Goal: Task Accomplishment & Management: Use online tool/utility

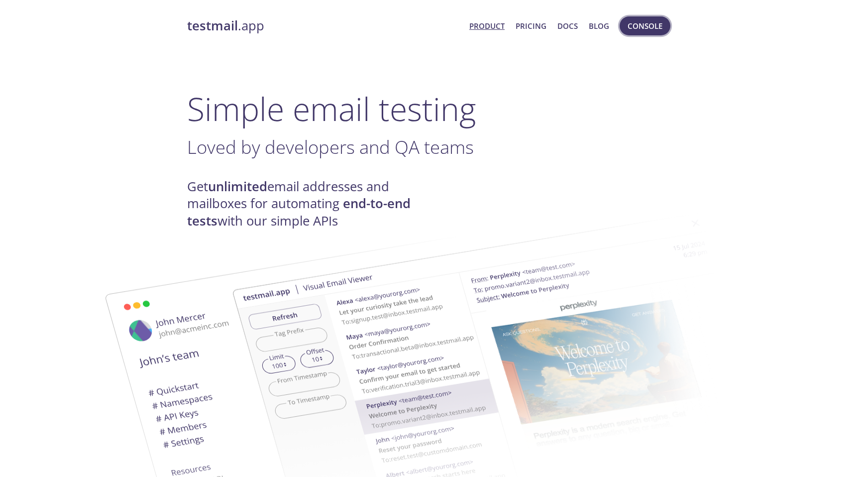
click at [633, 26] on span "Console" at bounding box center [644, 25] width 35 height 13
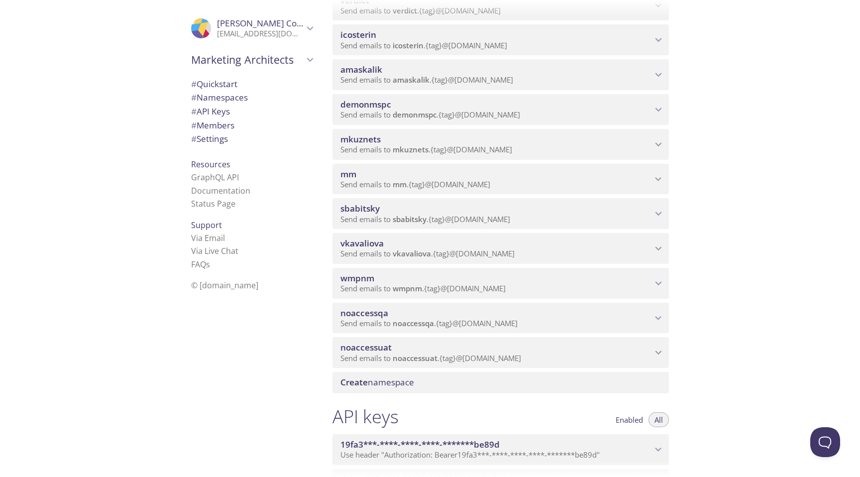
scroll to position [237, 0]
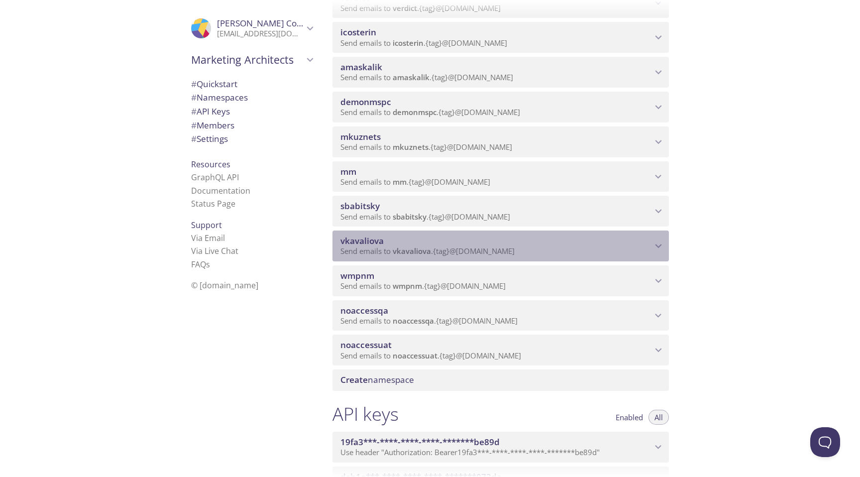
click at [371, 238] on span "vkavaliova" at bounding box center [361, 240] width 43 height 11
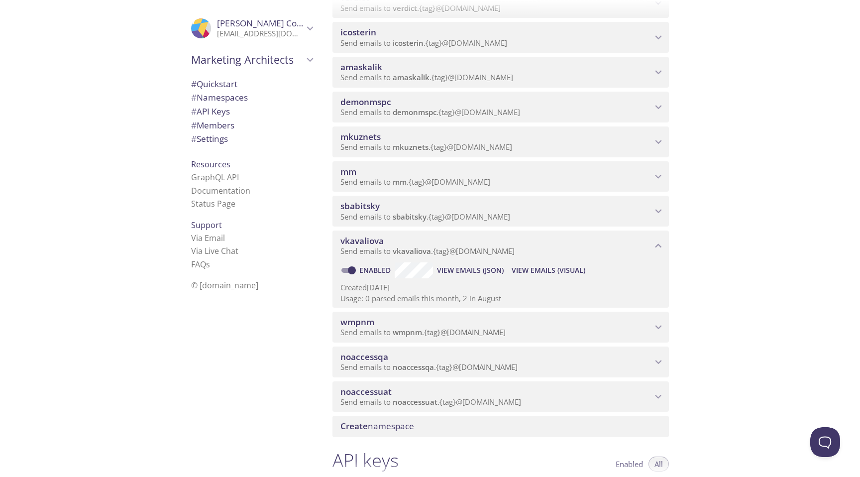
click at [514, 272] on span "View Emails (Visual)" at bounding box center [548, 270] width 74 height 12
click at [442, 328] on span "Send emails to wmpnm . {tag} @[DOMAIN_NAME]" at bounding box center [422, 332] width 165 height 10
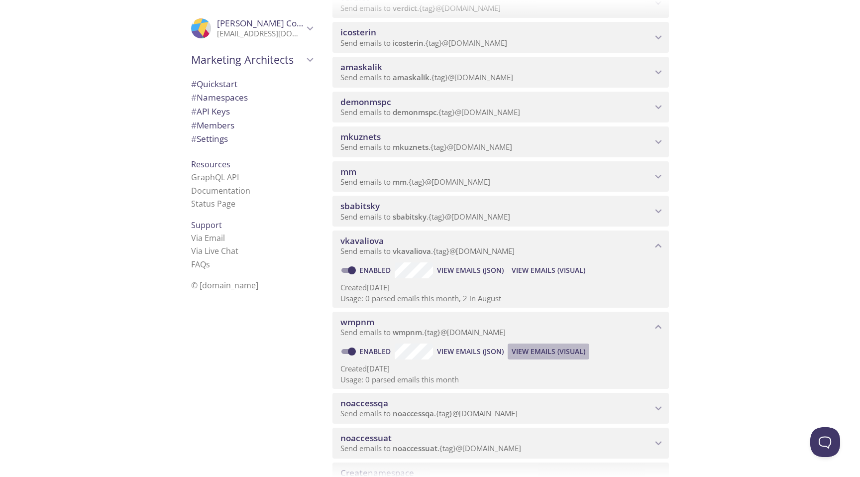
click at [531, 350] on span "View Emails (Visual)" at bounding box center [548, 351] width 74 height 12
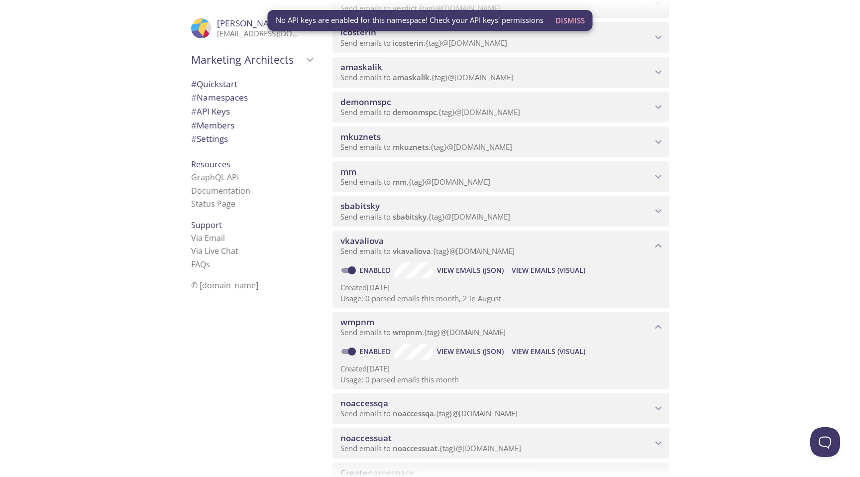
click at [494, 400] on span "noaccessqa" at bounding box center [495, 402] width 311 height 11
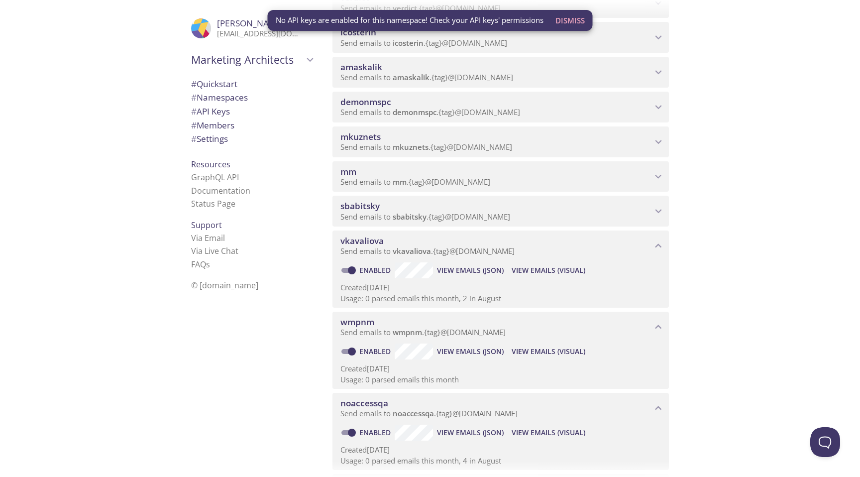
click at [523, 431] on span "View Emails (Visual)" at bounding box center [548, 432] width 74 height 12
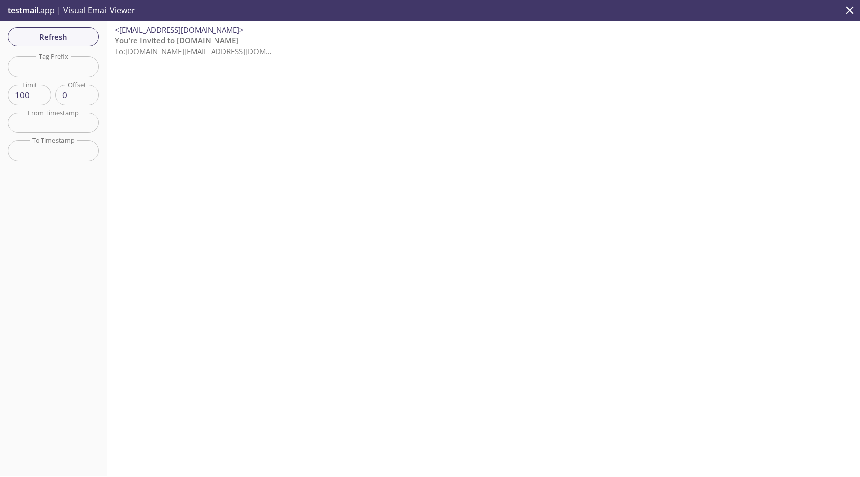
click at [230, 53] on span "To: [DOMAIN_NAME][EMAIL_ADDRESS][DOMAIN_NAME]" at bounding box center [209, 51] width 189 height 10
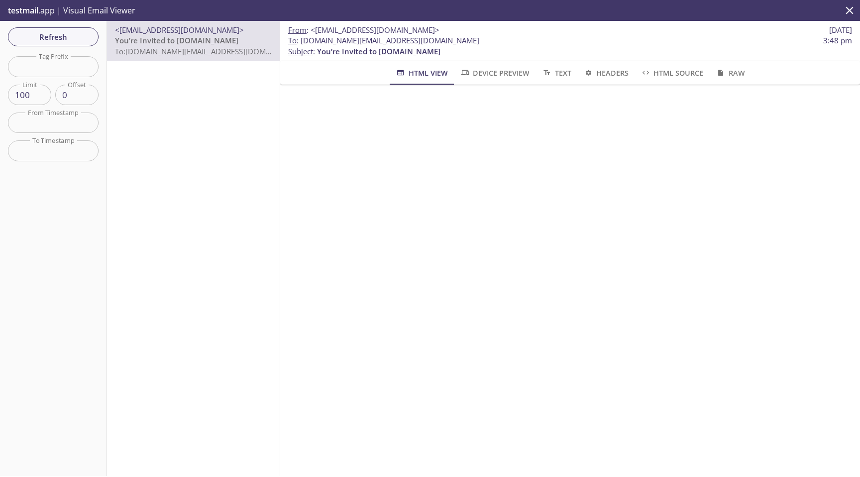
scroll to position [36, 0]
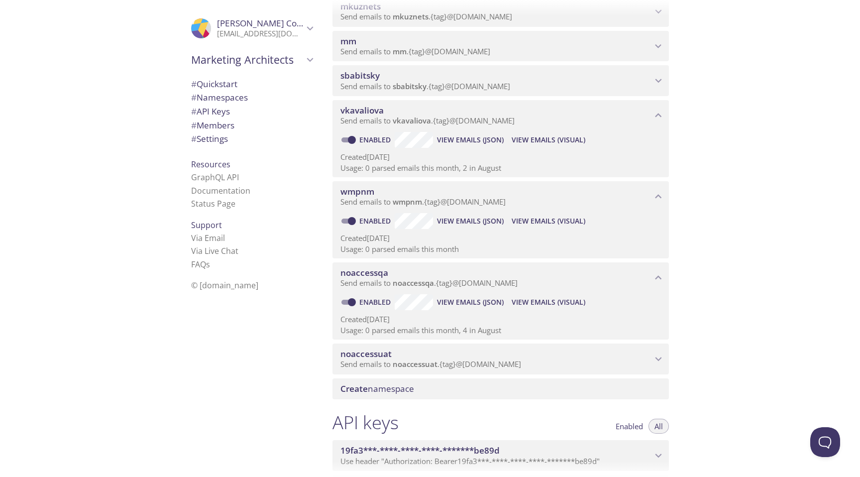
scroll to position [439, 0]
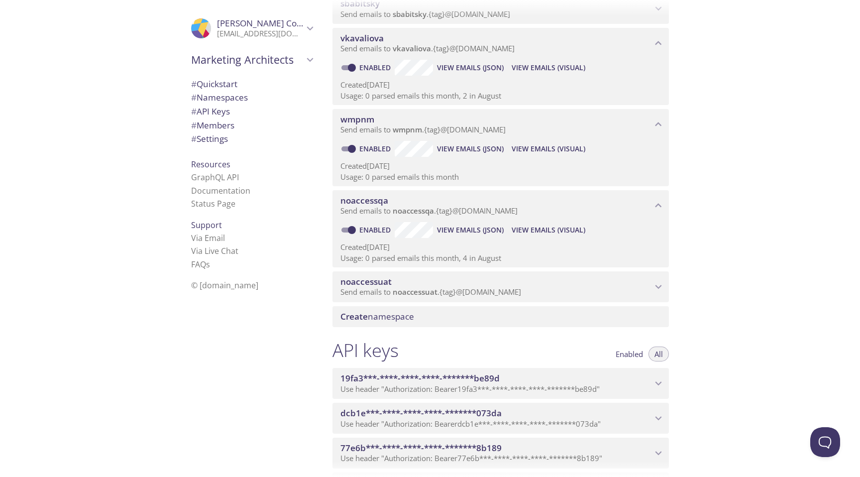
click at [517, 277] on span "noaccessuat" at bounding box center [495, 281] width 311 height 11
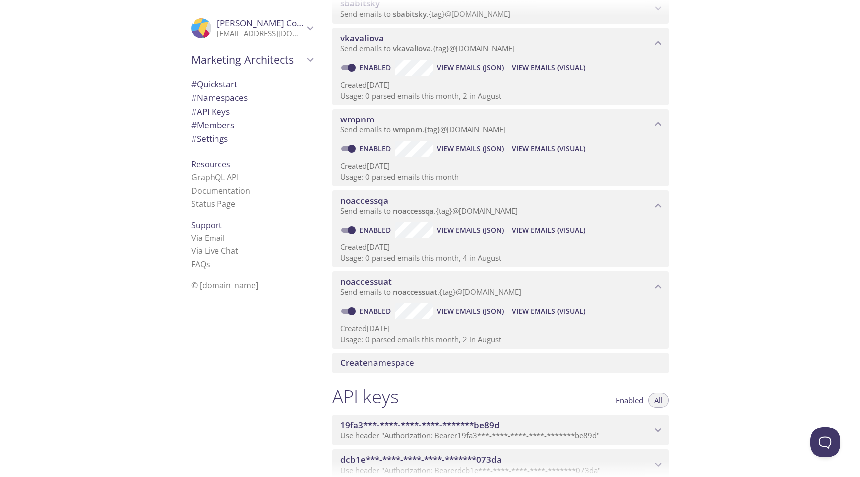
click at [527, 308] on span "View Emails (Visual)" at bounding box center [548, 311] width 74 height 12
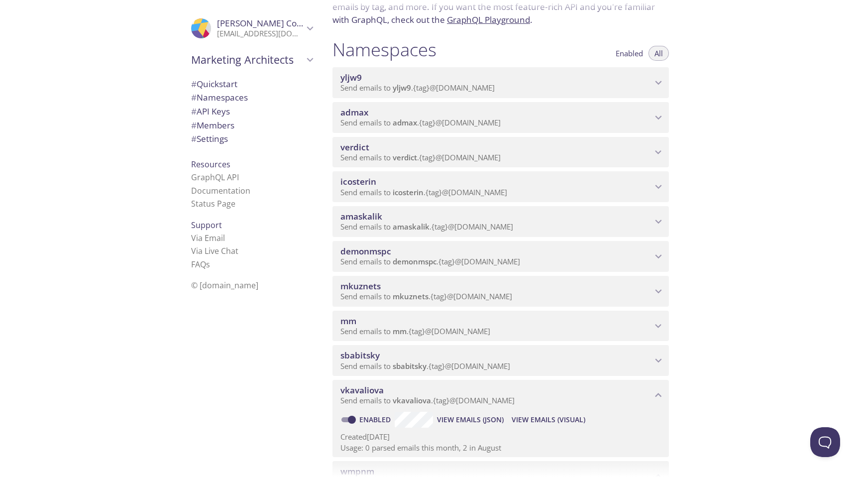
scroll to position [85, 0]
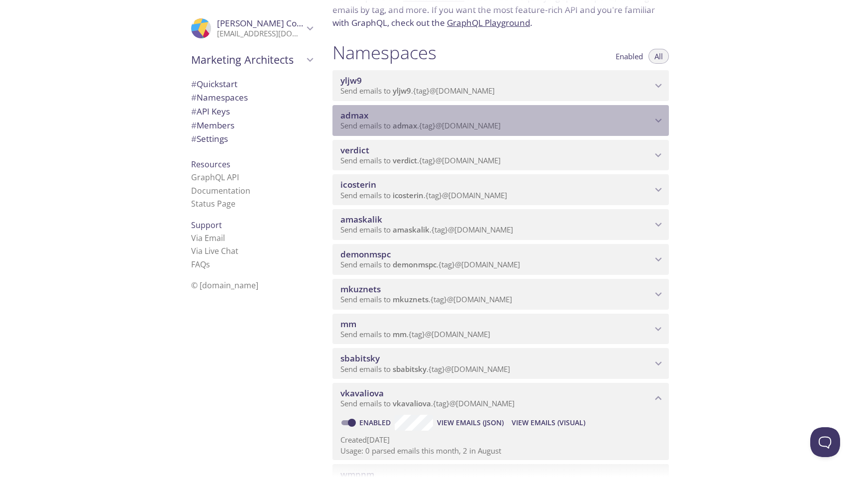
click at [514, 116] on span "admax" at bounding box center [495, 115] width 311 height 11
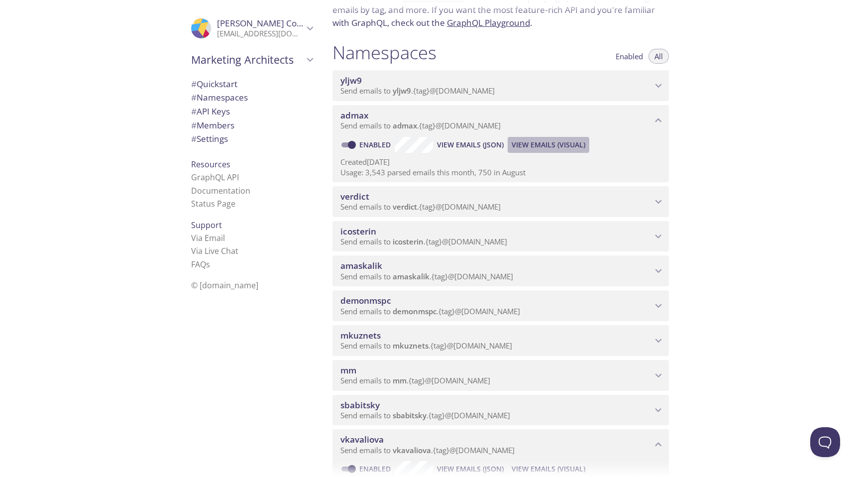
click at [528, 140] on span "View Emails (Visual)" at bounding box center [548, 145] width 74 height 12
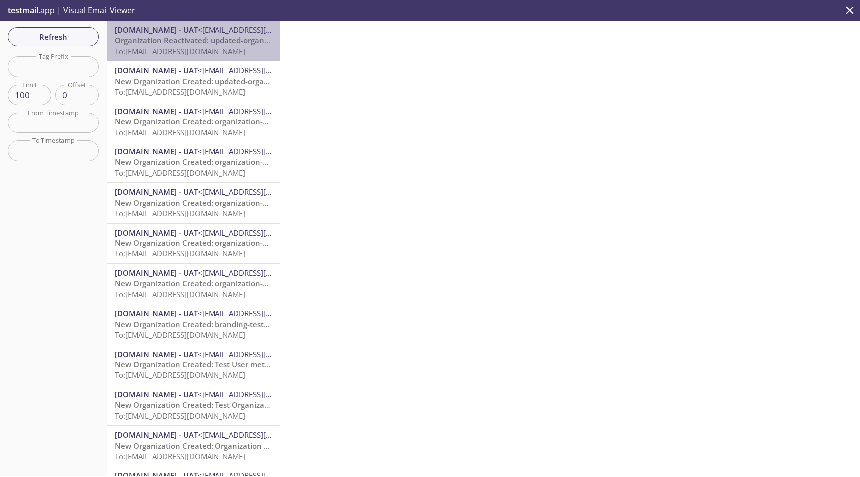
click at [190, 37] on span "Organization Reactivated: updated-organization-name-1.20250924.6" at bounding box center [239, 40] width 248 height 10
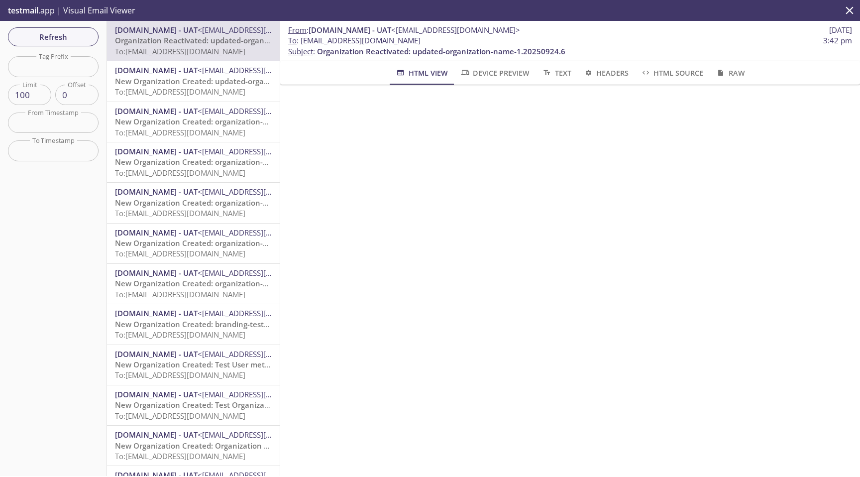
click at [186, 97] on span "To: [EMAIL_ADDRESS][DOMAIN_NAME]" at bounding box center [180, 92] width 130 height 10
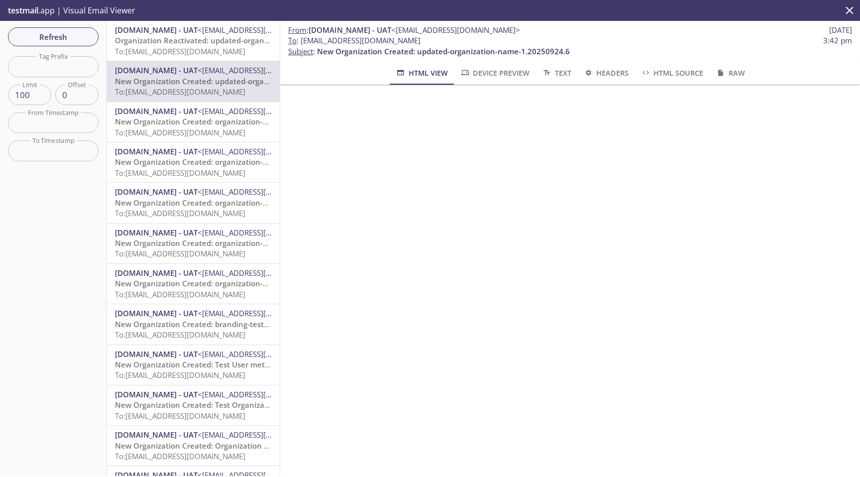
click at [187, 116] on span "New Organization Created: organization-name-1.20250924.6-child-child" at bounding box center [244, 121] width 259 height 10
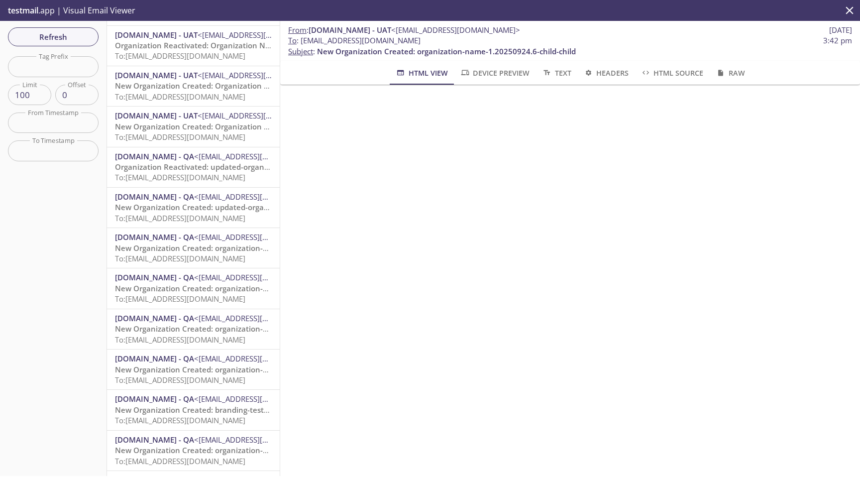
scroll to position [2913, 0]
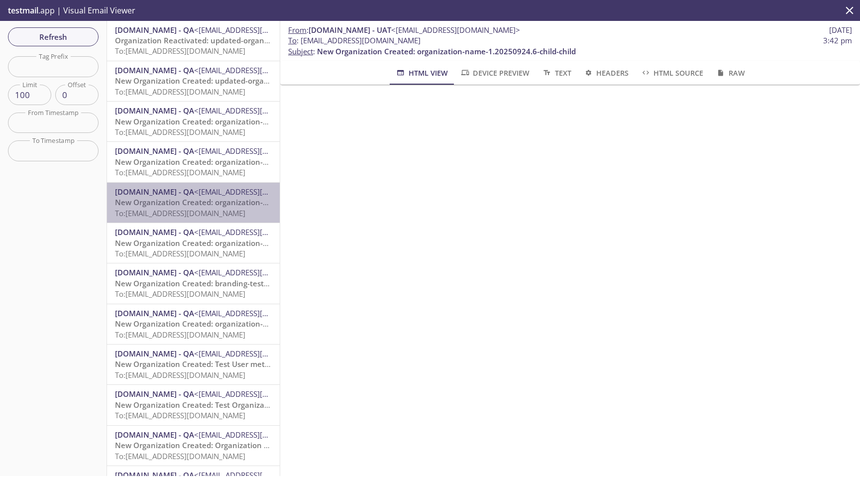
click at [181, 202] on span "New Organization Created: organization-name-1.20250924.6" at bounding box center [225, 202] width 220 height 10
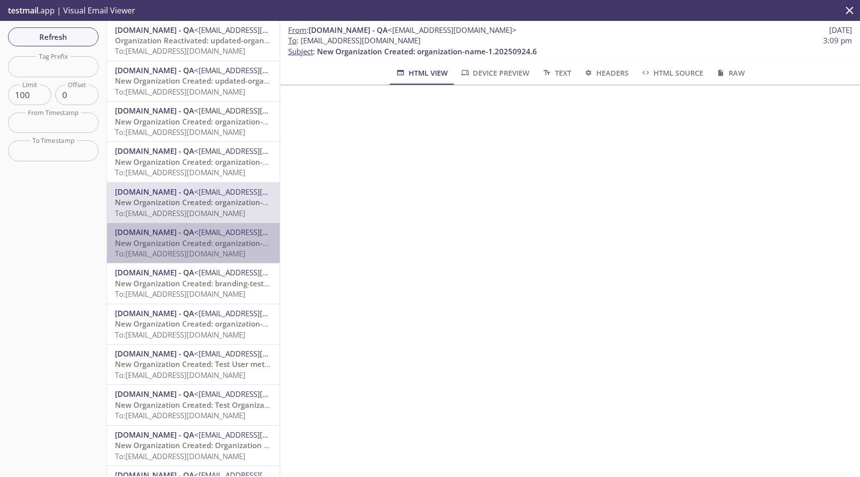
click at [227, 249] on span "To: [EMAIL_ADDRESS][DOMAIN_NAME]" at bounding box center [180, 253] width 130 height 10
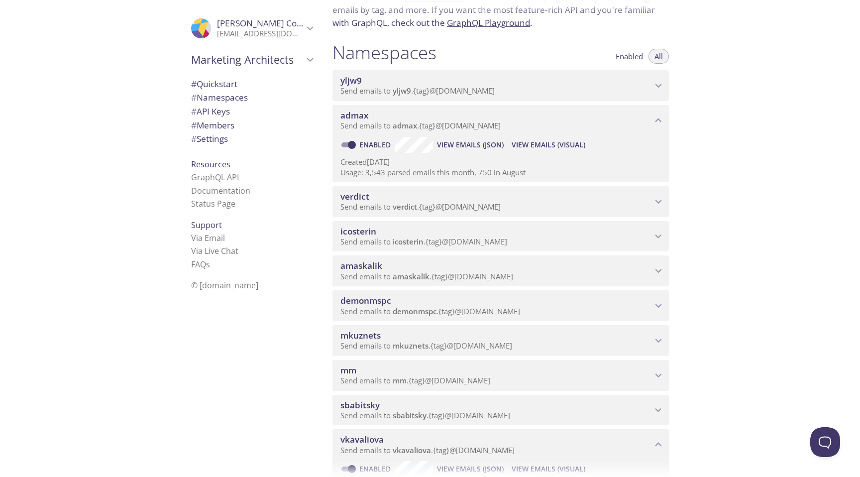
click at [412, 238] on span "icosterin" at bounding box center [408, 241] width 31 height 10
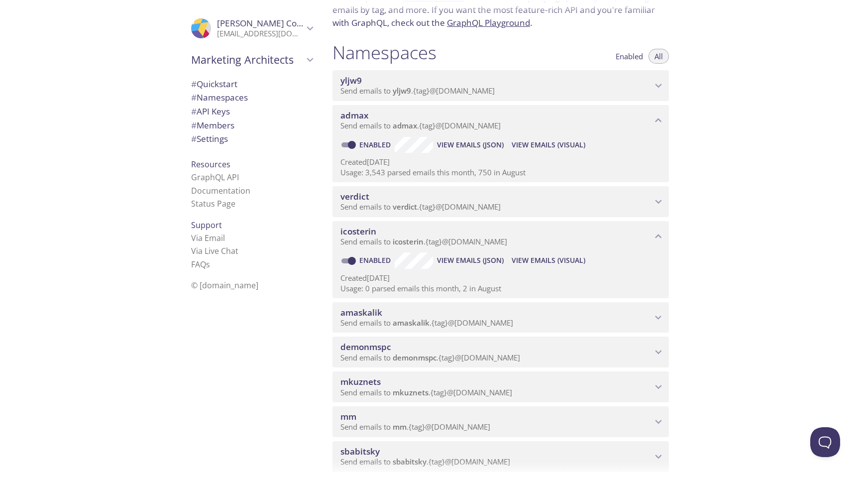
click at [435, 211] on span "Send emails to verdict . {tag} @[DOMAIN_NAME]" at bounding box center [420, 206] width 160 height 10
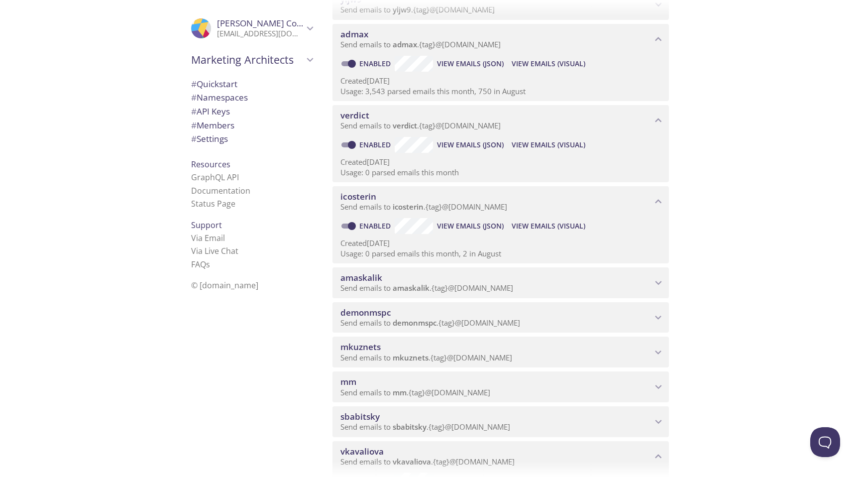
scroll to position [166, 0]
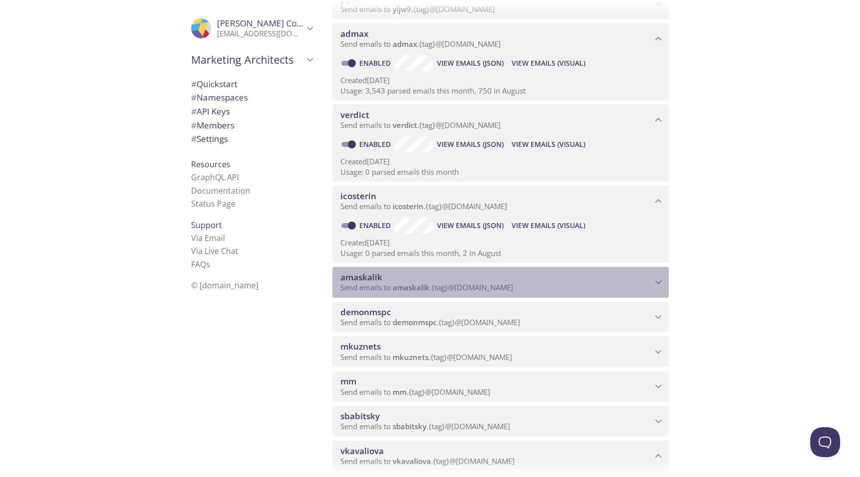
click at [418, 286] on span "amaskalik" at bounding box center [411, 287] width 37 height 10
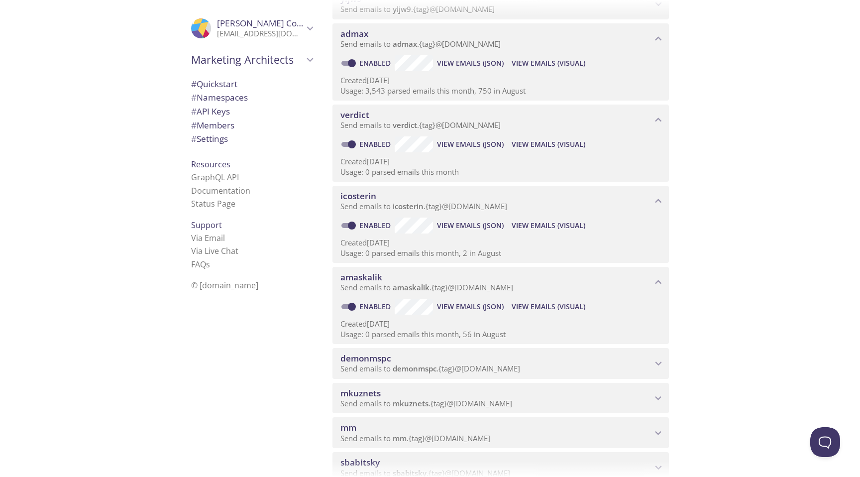
click at [400, 364] on span "demonmspc" at bounding box center [415, 368] width 44 height 10
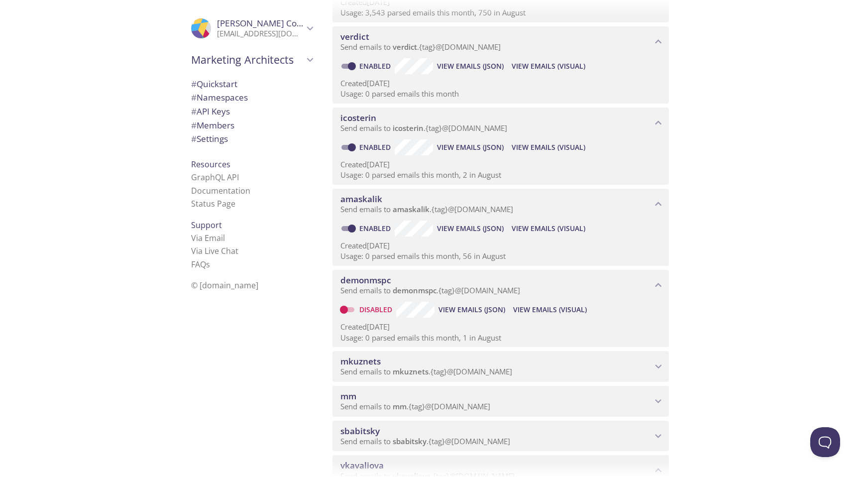
scroll to position [248, 0]
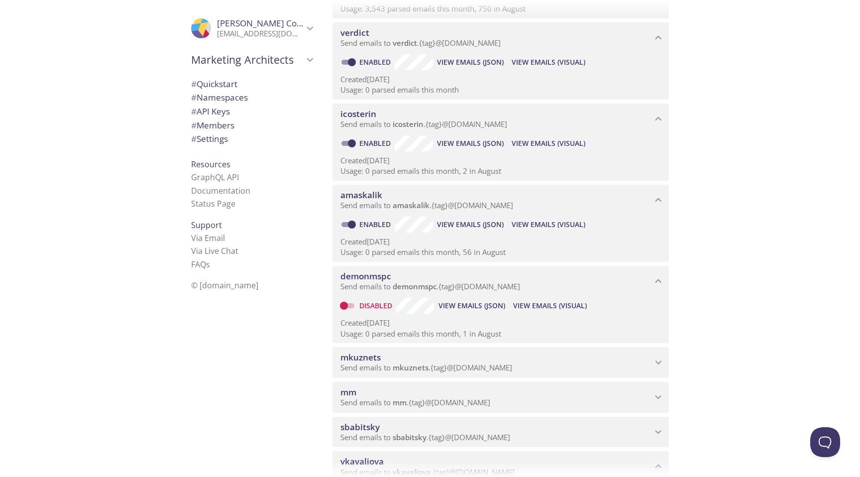
click at [405, 361] on span "mkuznets" at bounding box center [495, 357] width 311 height 11
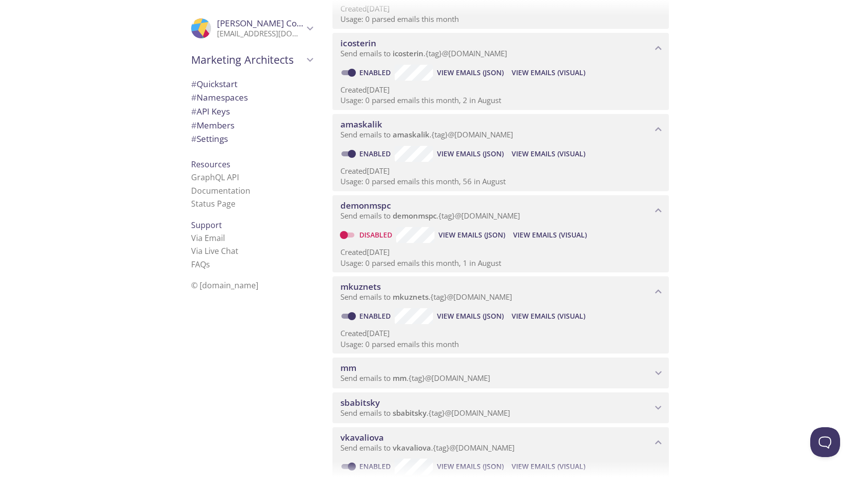
click at [398, 381] on span "mm" at bounding box center [400, 378] width 14 height 10
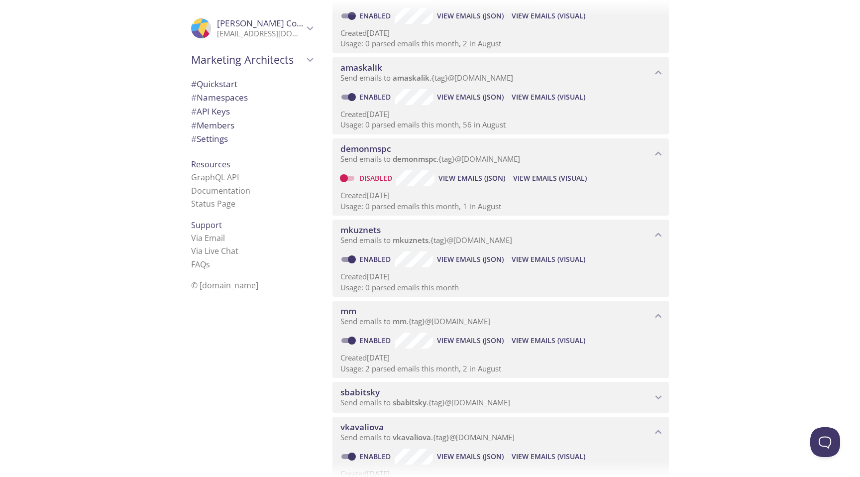
scroll to position [388, 0]
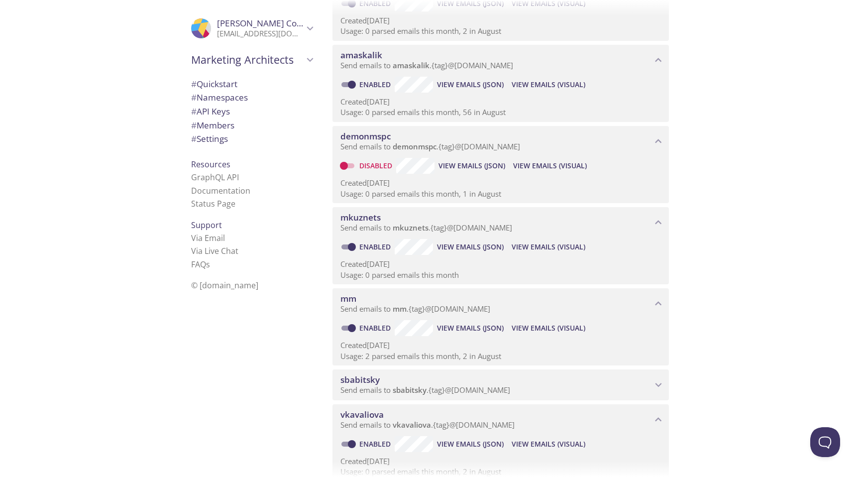
click at [398, 381] on span "sbabitsky" at bounding box center [495, 379] width 311 height 11
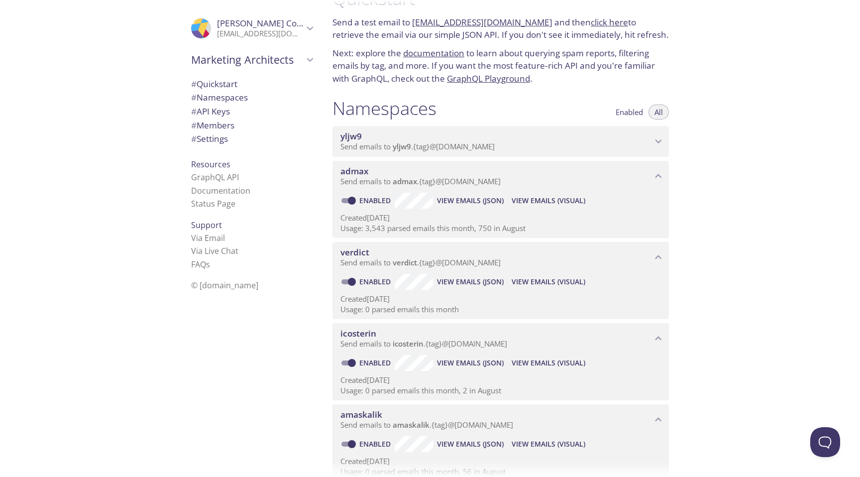
scroll to position [0, 0]
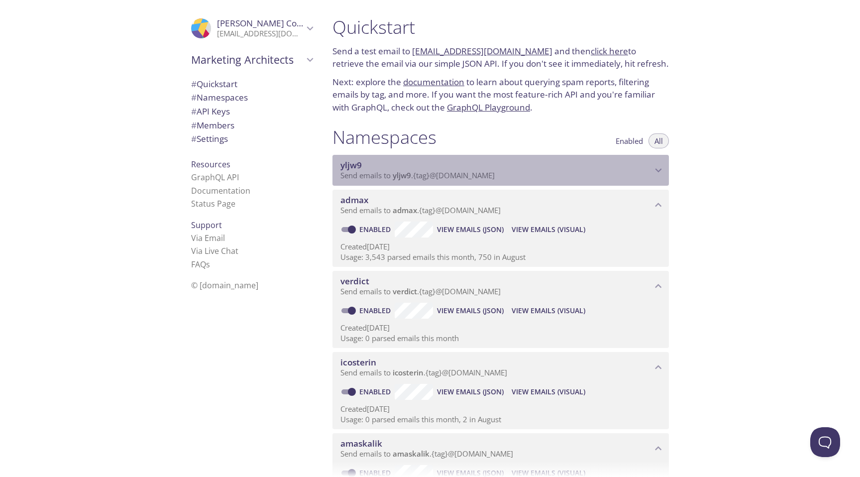
click at [440, 166] on span "yljw9" at bounding box center [495, 165] width 311 height 11
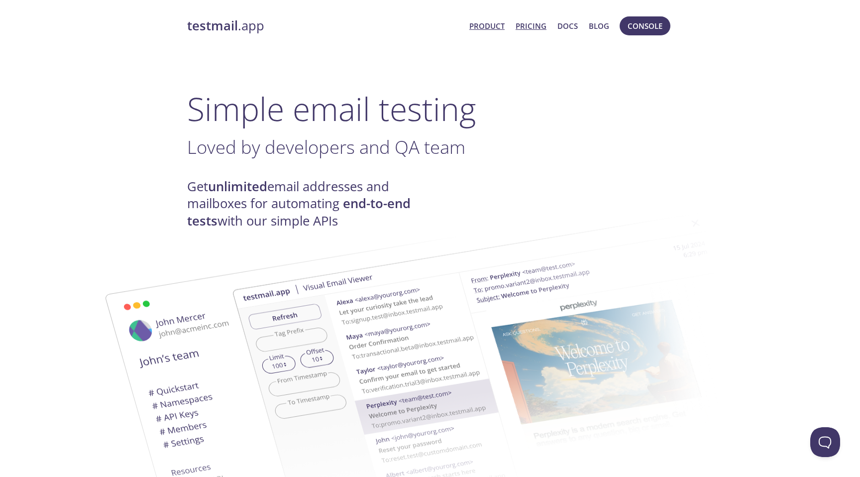
click at [545, 28] on link "Pricing" at bounding box center [530, 25] width 31 height 13
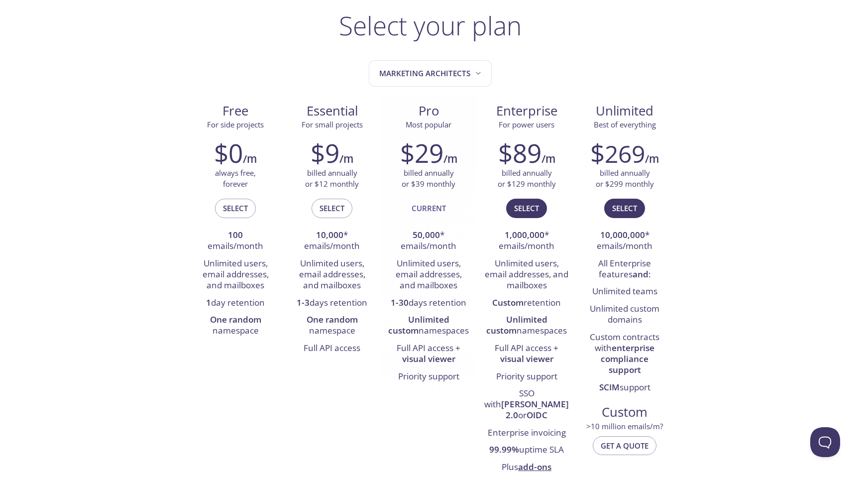
scroll to position [60, 0]
